Goal: Information Seeking & Learning: Stay updated

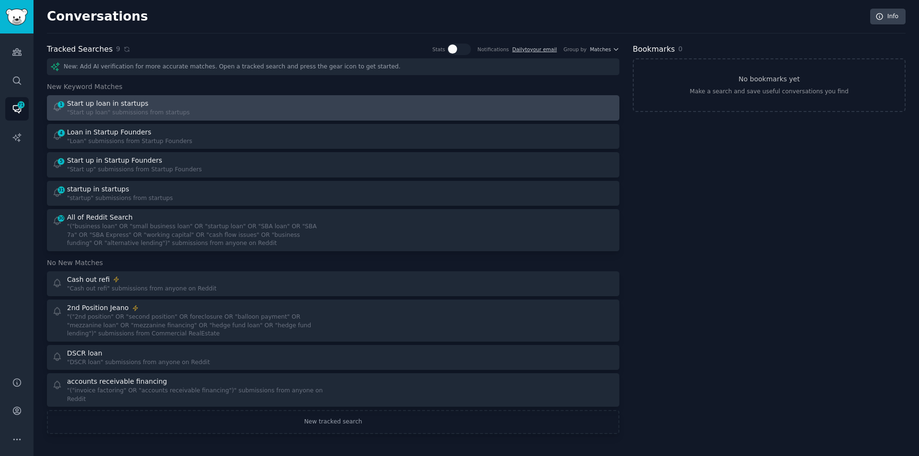
click at [145, 107] on div "Start up loan in startups" at bounding box center [128, 104] width 123 height 10
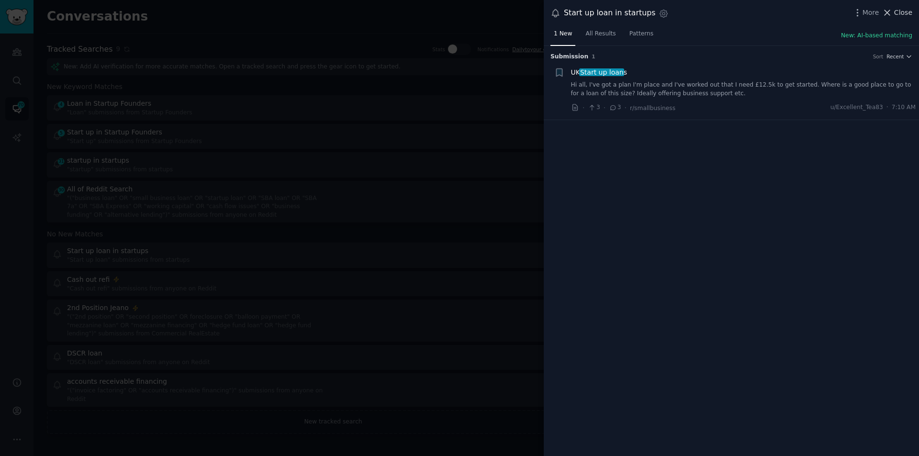
click at [892, 13] on icon at bounding box center [887, 13] width 10 height 10
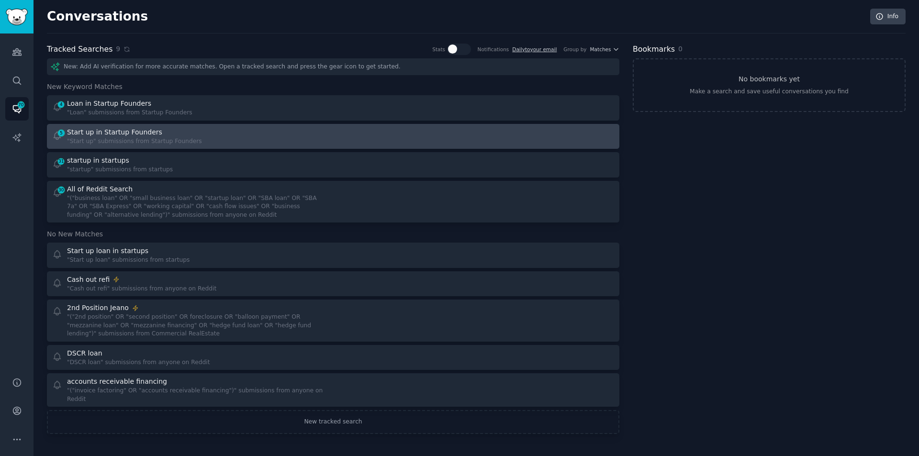
click at [187, 136] on div "5 Start up in Startup Founders "Start up" submissions from Startup Founders" at bounding box center [189, 136] width 275 height 19
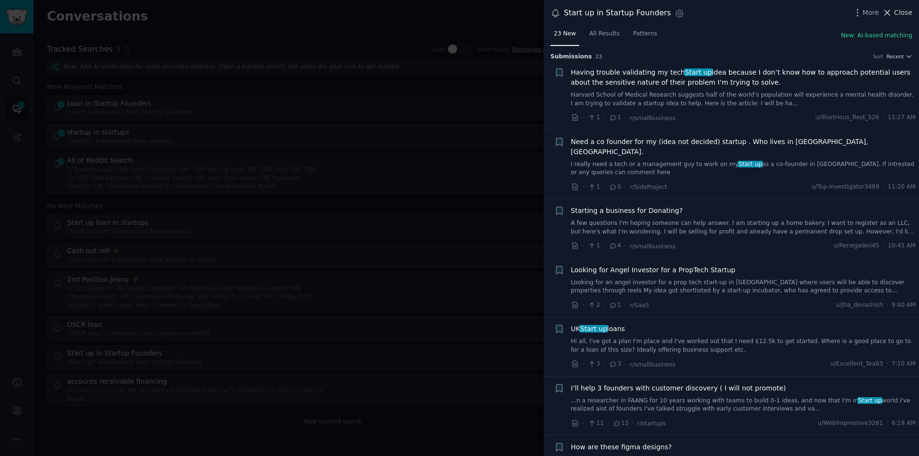
click at [900, 12] on span "Close" at bounding box center [903, 13] width 18 height 10
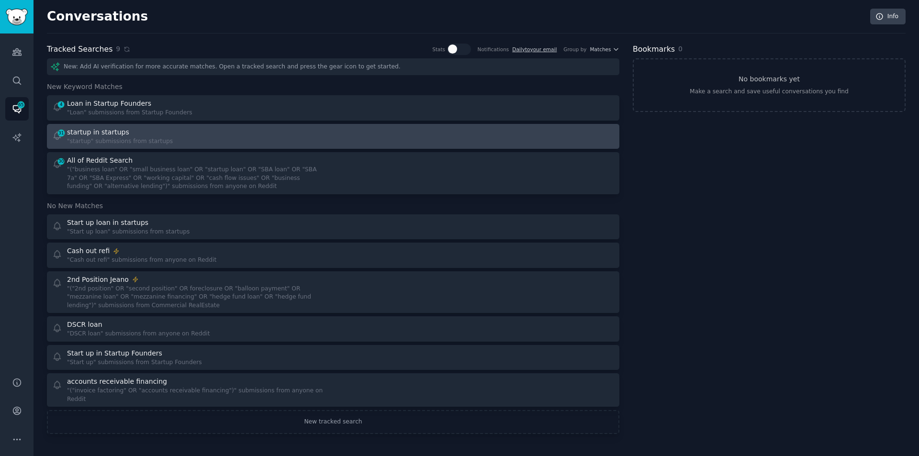
click at [116, 138] on div ""startup" submissions from startups" at bounding box center [120, 141] width 106 height 9
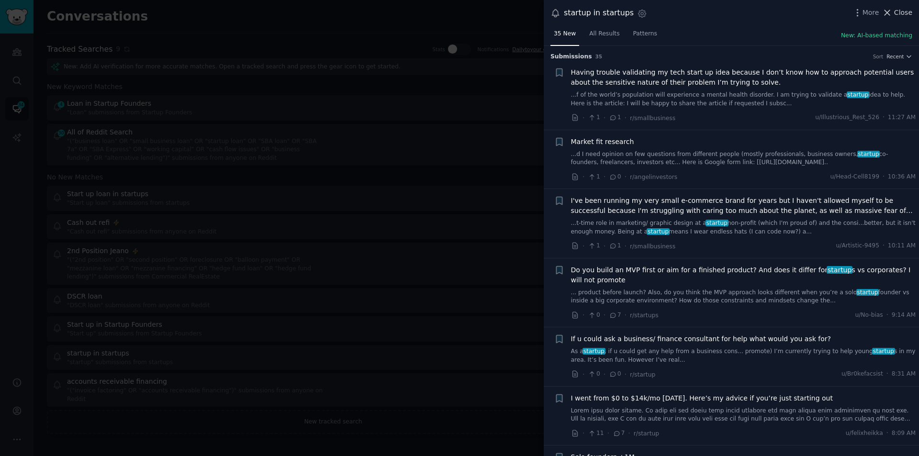
click at [899, 9] on span "Close" at bounding box center [903, 13] width 18 height 10
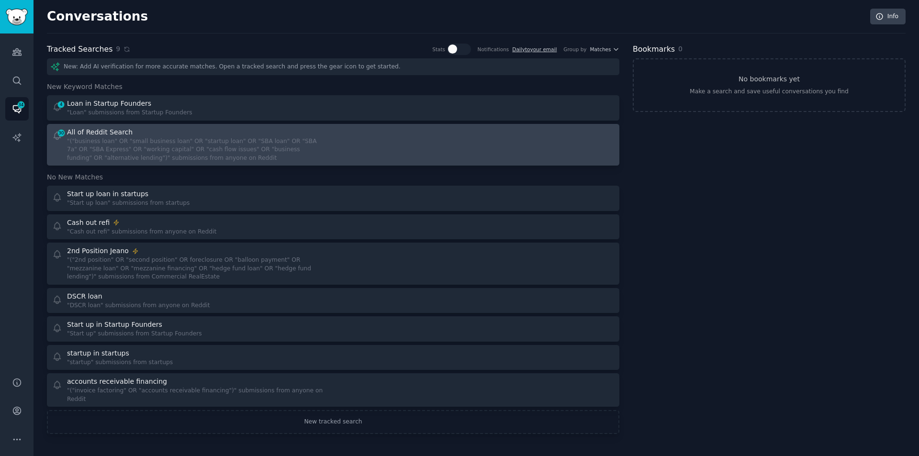
click at [188, 145] on div ""("business loan" OR "small business loan" OR "startup loan" OR "SBA loan" OR "…" at bounding box center [196, 149] width 259 height 25
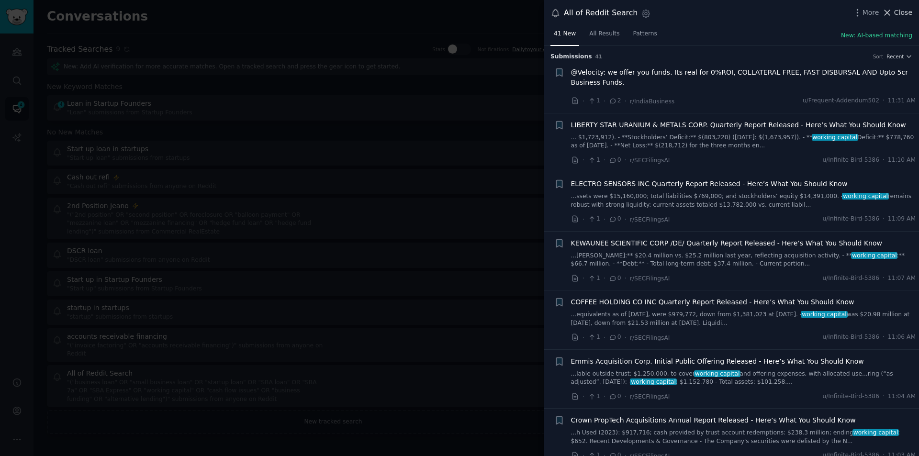
click at [897, 11] on span "Close" at bounding box center [903, 13] width 18 height 10
